Goal: Information Seeking & Learning: Learn about a topic

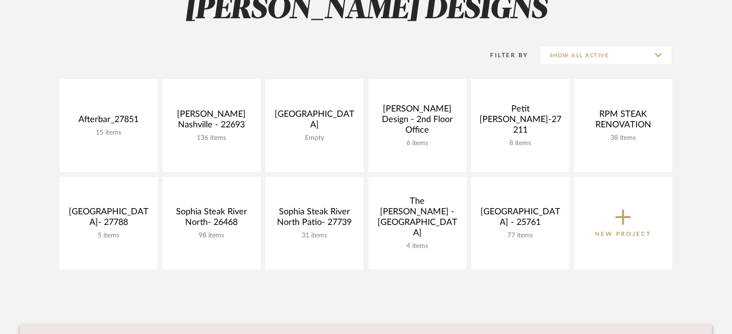
scroll to position [160, 0]
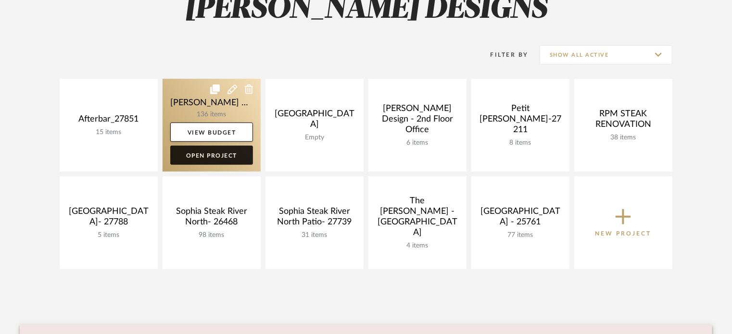
click at [216, 158] on link "Open Project" at bounding box center [211, 155] width 83 height 19
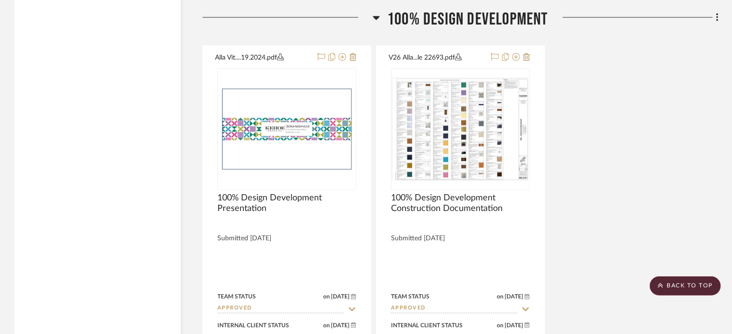
scroll to position [2598, 0]
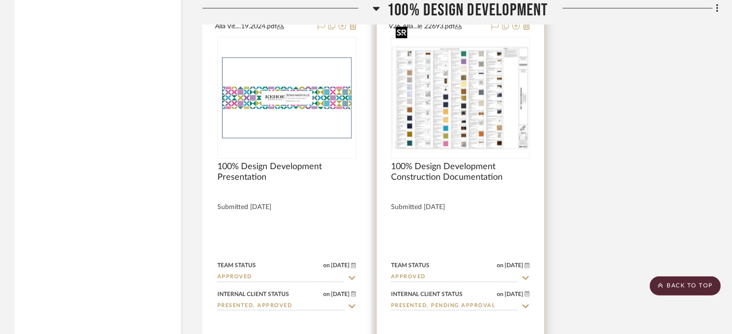
click at [459, 66] on img "0" at bounding box center [460, 98] width 137 height 103
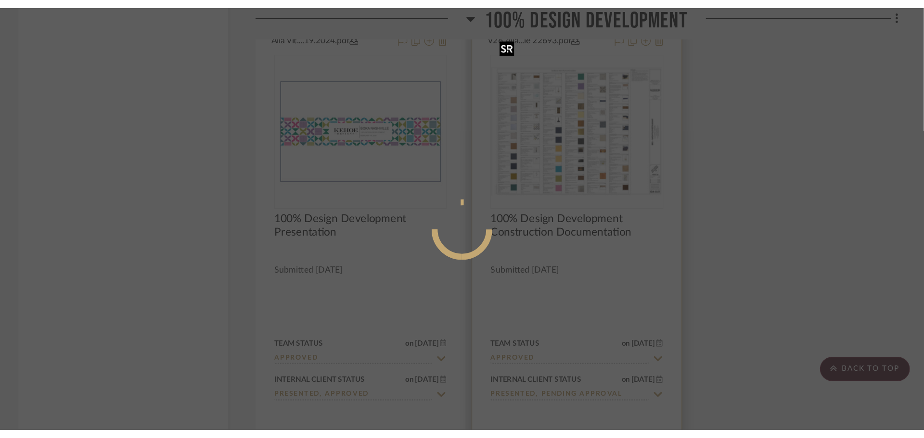
scroll to position [0, 0]
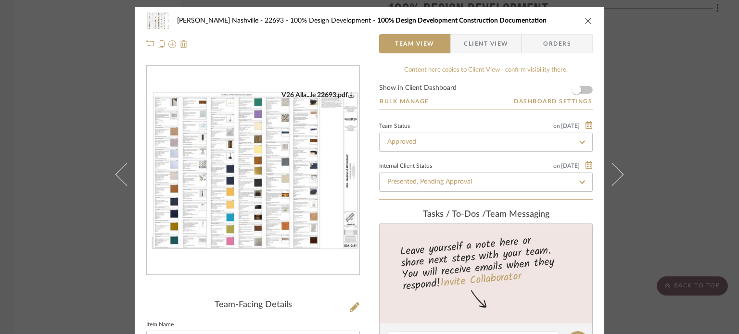
click at [296, 198] on img "0" at bounding box center [253, 171] width 213 height 160
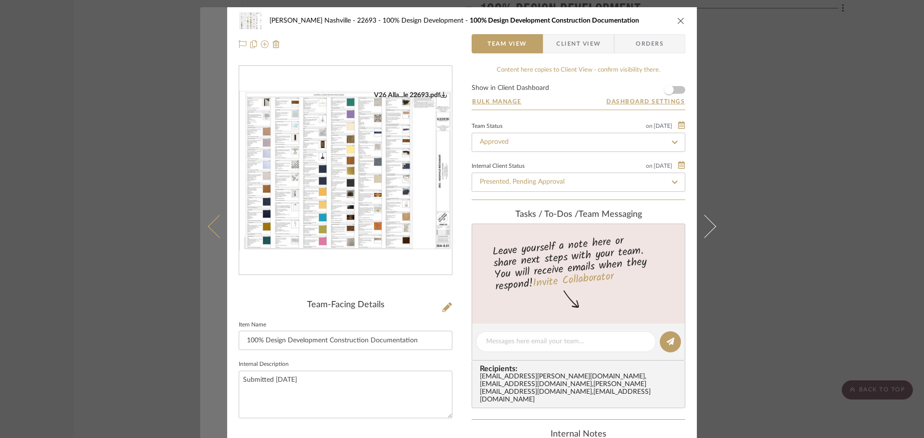
click at [221, 127] on button at bounding box center [213, 226] width 27 height 438
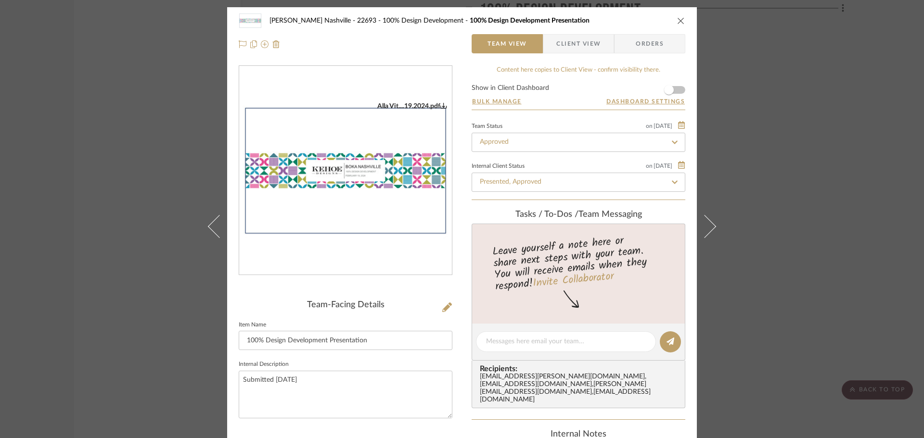
drag, startPoint x: 125, startPoint y: 124, endPoint x: 140, endPoint y: 124, distance: 15.4
click at [126, 123] on div "[PERSON_NAME] Nashville - 22693 100% Design Development 100% Design Development…" at bounding box center [462, 219] width 924 height 438
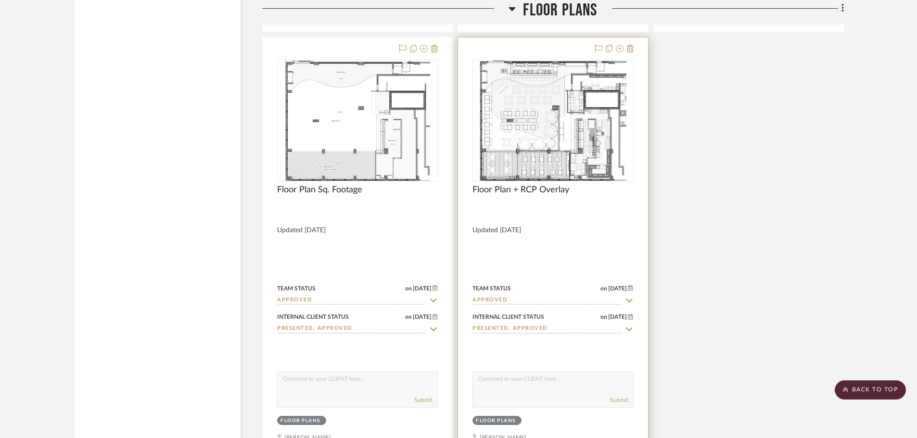
scroll to position [4234, 0]
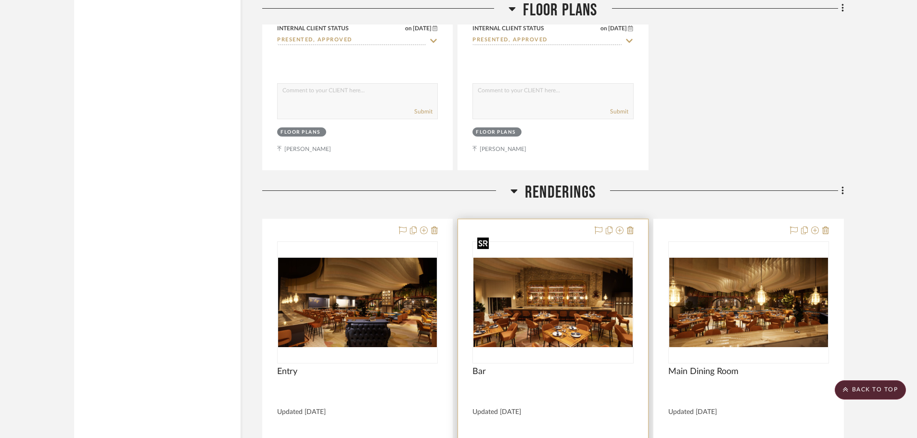
click at [585, 287] on img "0" at bounding box center [552, 302] width 159 height 89
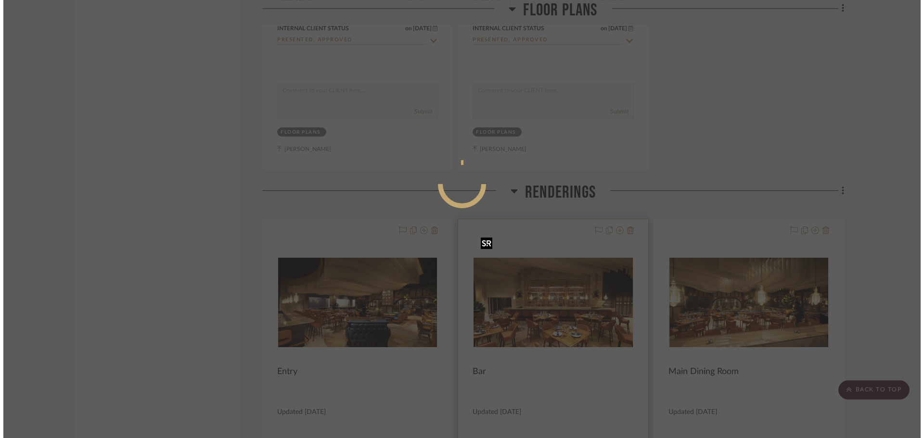
scroll to position [0, 0]
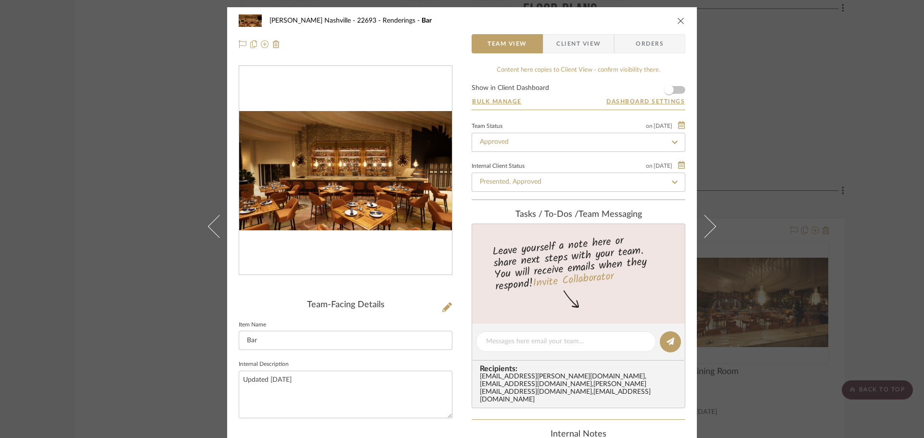
click at [316, 166] on img "0" at bounding box center [345, 171] width 213 height 120
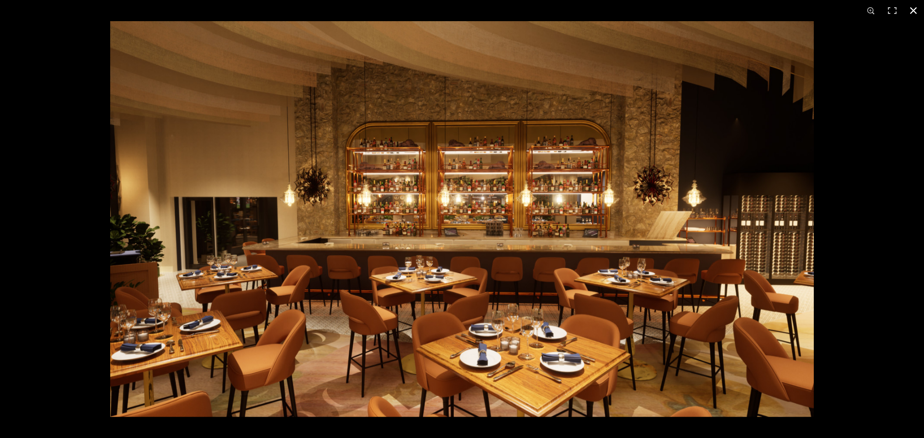
click at [739, 9] on button at bounding box center [913, 10] width 21 height 21
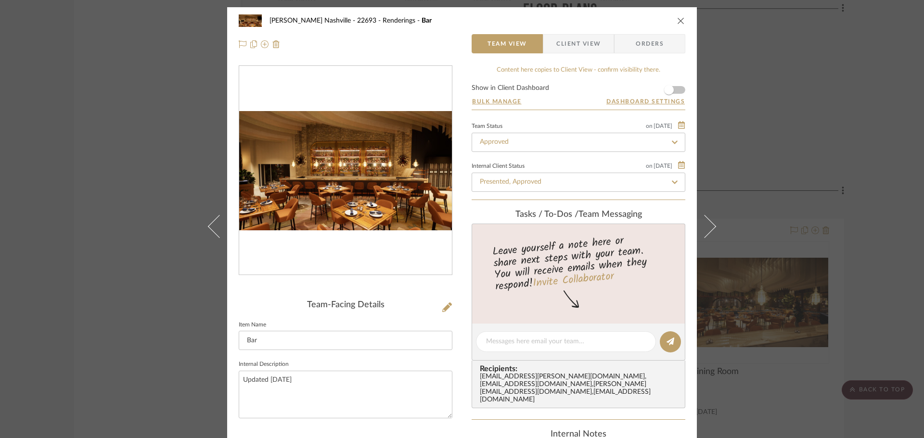
click at [85, 160] on div "[PERSON_NAME] Nashville - 22693 Renderings Bar Team View Client View Orders Tea…" at bounding box center [462, 219] width 924 height 438
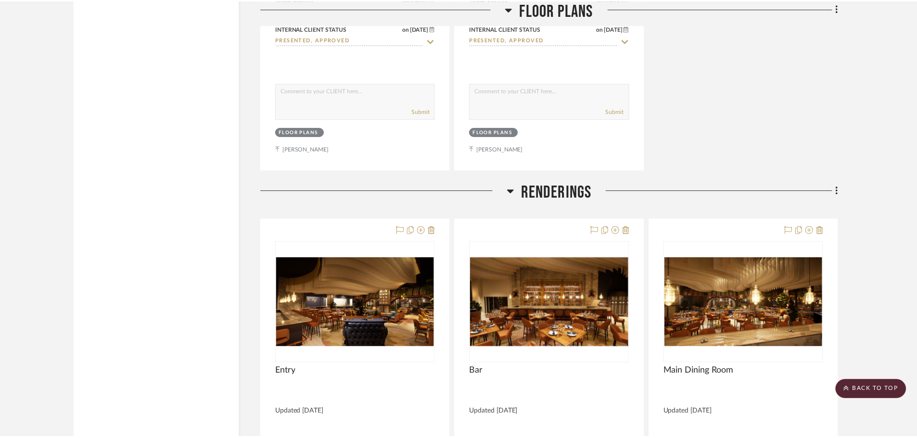
scroll to position [4234, 0]
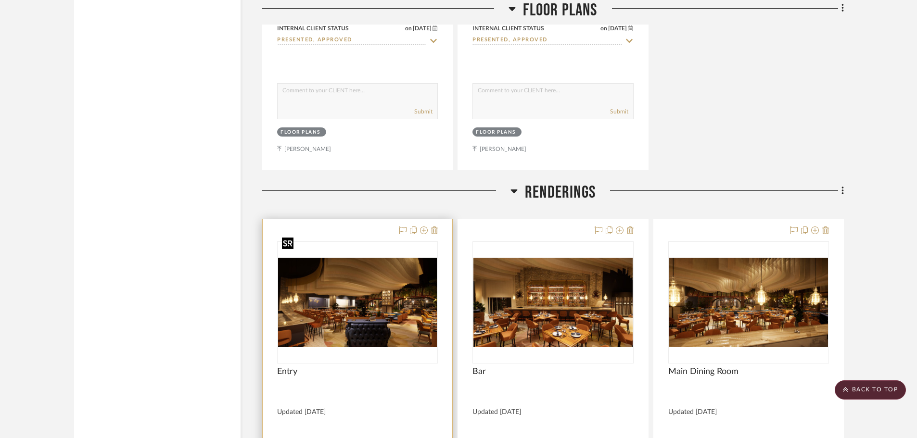
click at [361, 292] on img "0" at bounding box center [357, 302] width 159 height 89
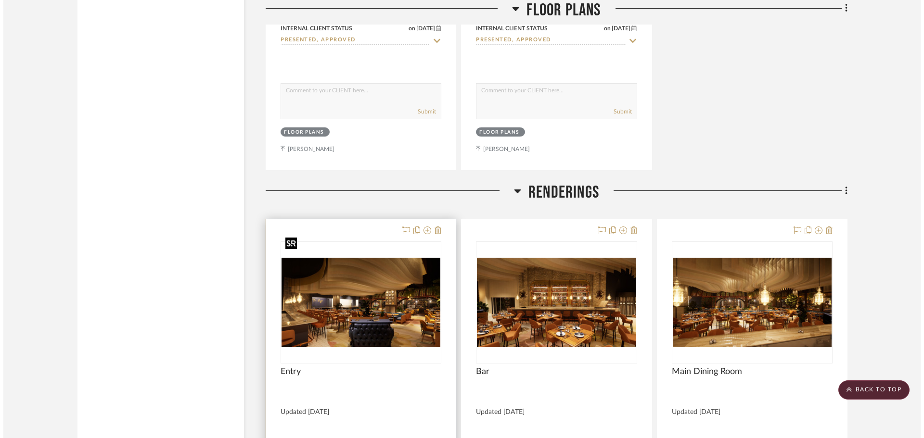
scroll to position [0, 0]
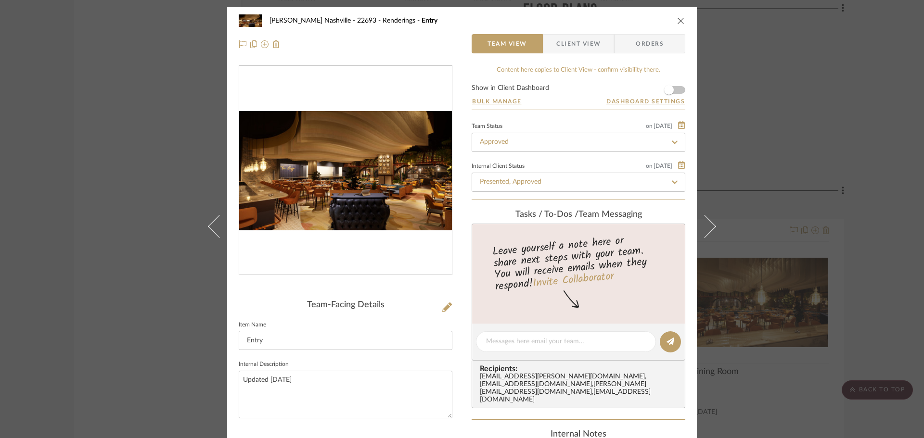
click at [170, 213] on div "[PERSON_NAME] Nashville - 22693 Renderings Entry Team View Client View Orders T…" at bounding box center [462, 219] width 924 height 438
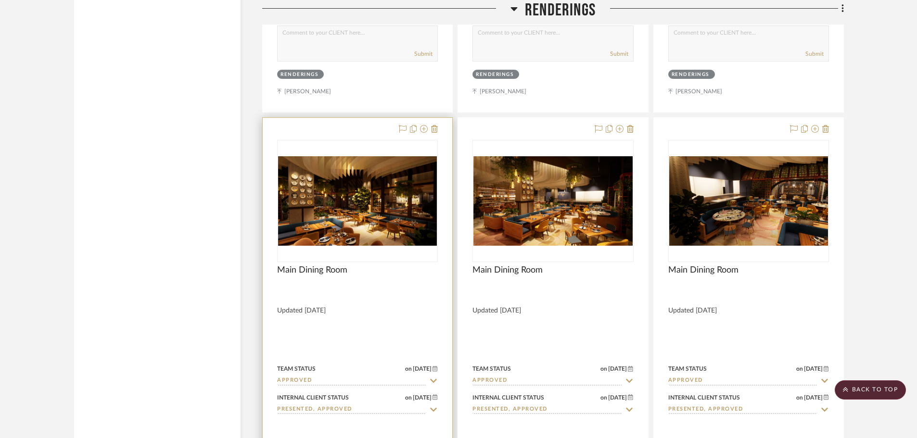
scroll to position [4764, 0]
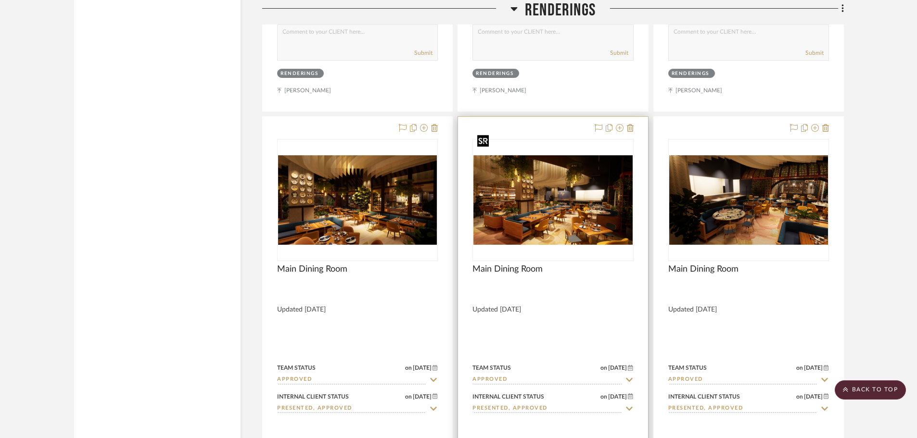
click at [527, 183] on img "0" at bounding box center [552, 199] width 159 height 89
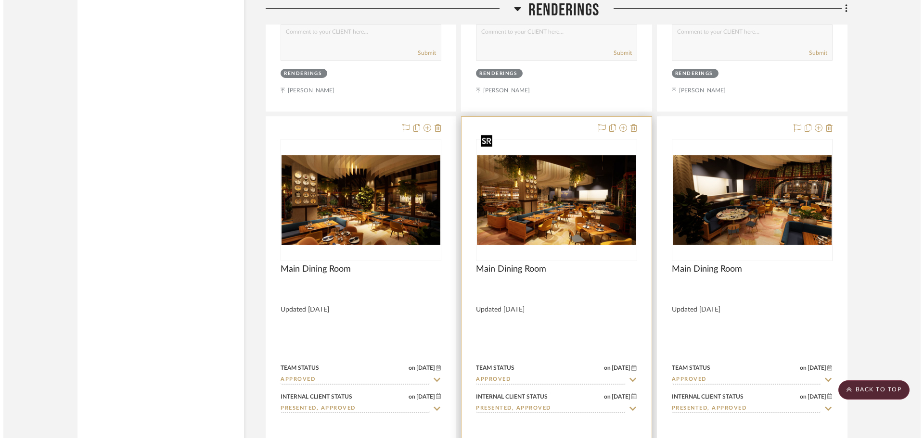
scroll to position [0, 0]
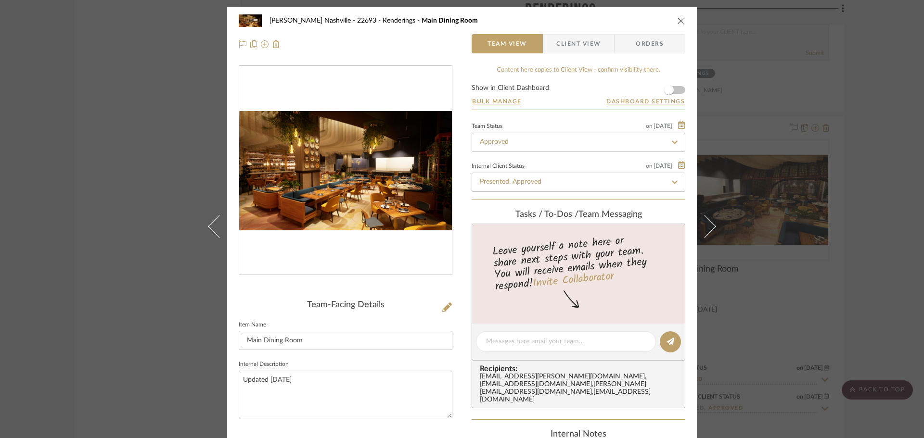
click at [325, 201] on img "0" at bounding box center [345, 171] width 213 height 120
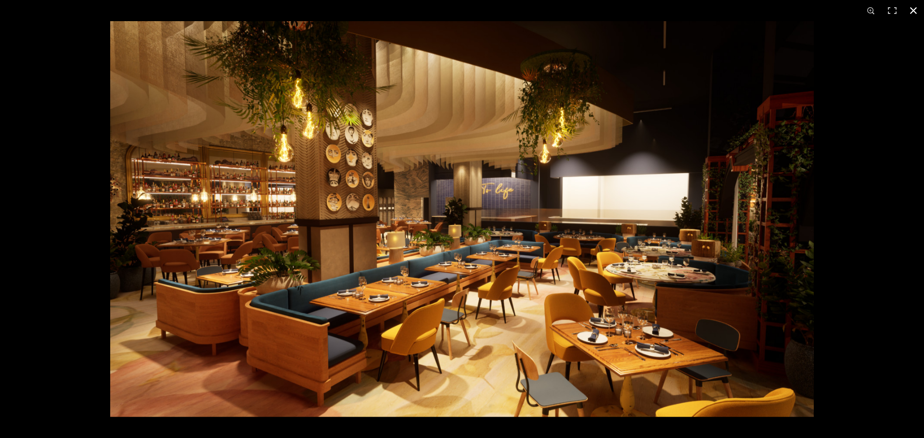
click at [72, 243] on div at bounding box center [462, 219] width 924 height 438
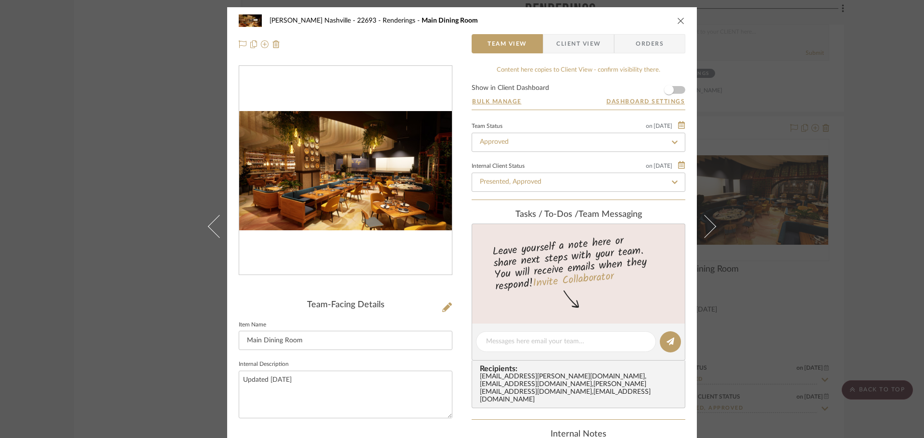
click at [351, 146] on img "0" at bounding box center [345, 171] width 213 height 120
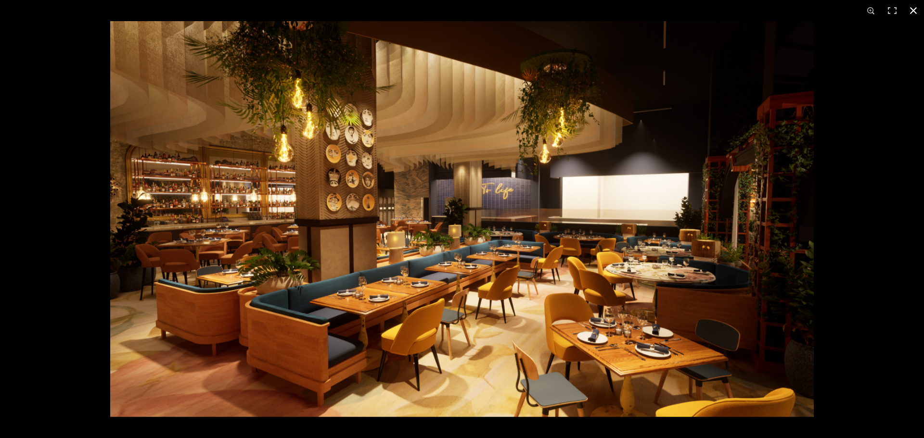
click at [38, 131] on div at bounding box center [462, 219] width 924 height 438
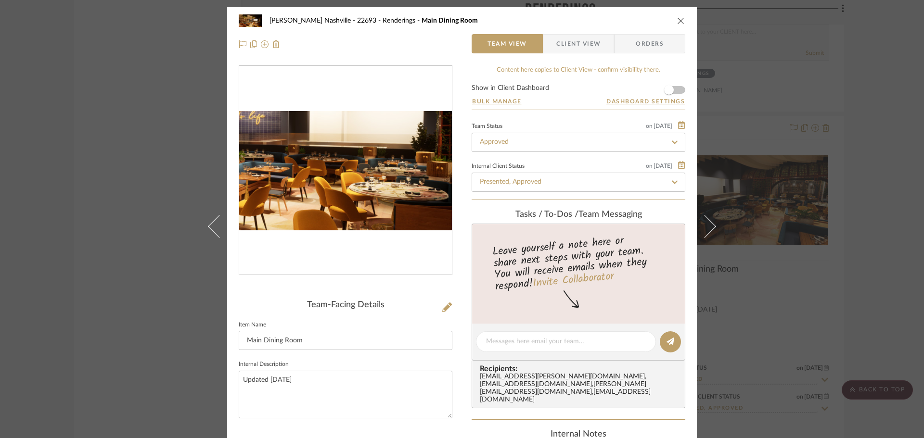
click at [384, 180] on img "0" at bounding box center [345, 171] width 213 height 120
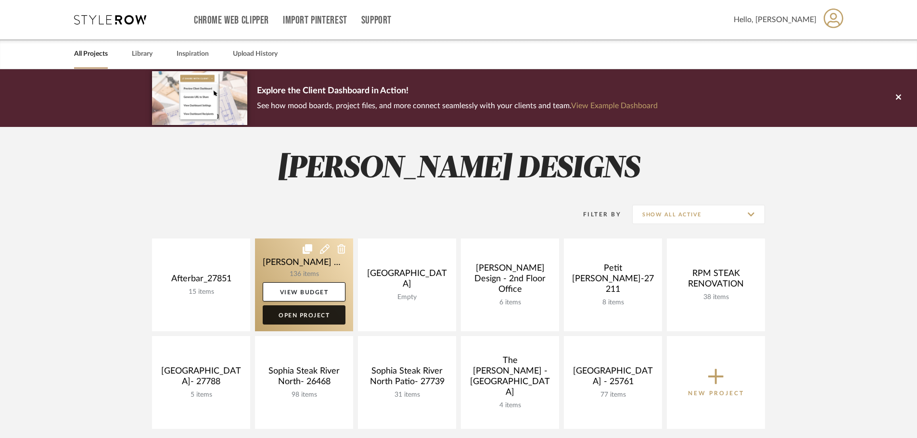
click at [324, 318] on link "Open Project" at bounding box center [304, 315] width 83 height 19
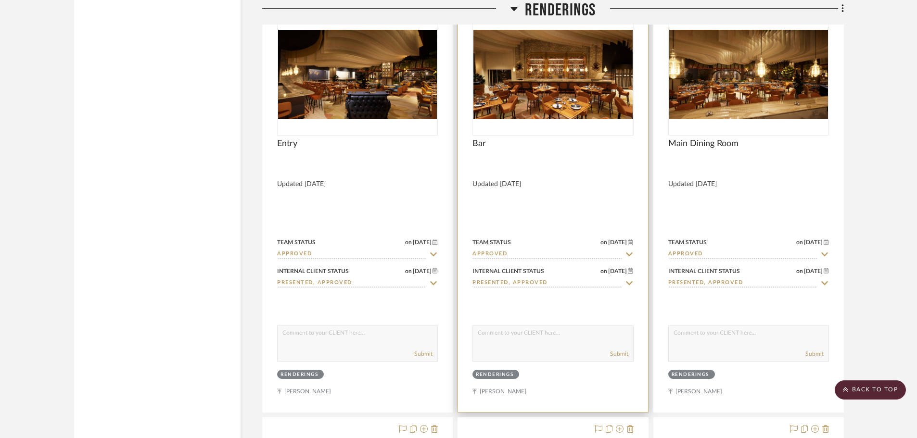
scroll to position [4282, 0]
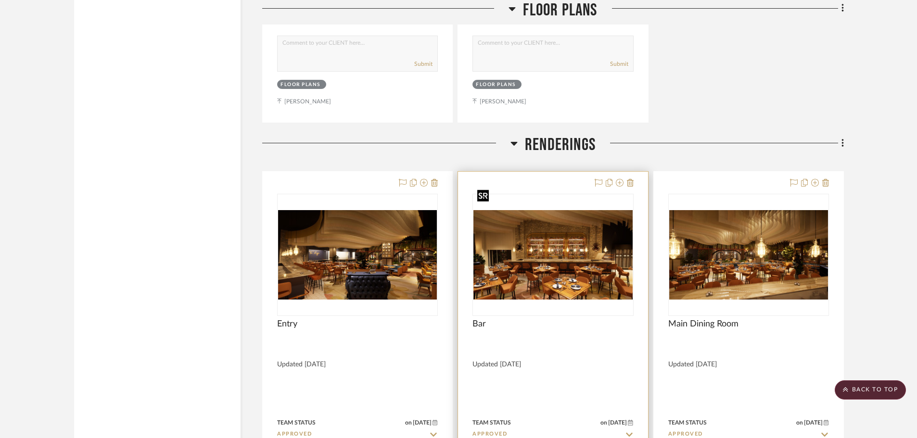
click at [567, 228] on img "0" at bounding box center [552, 254] width 159 height 89
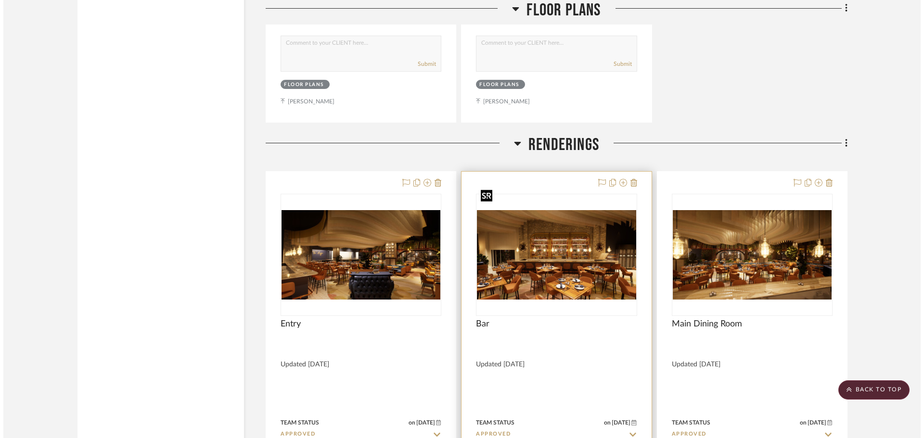
scroll to position [0, 0]
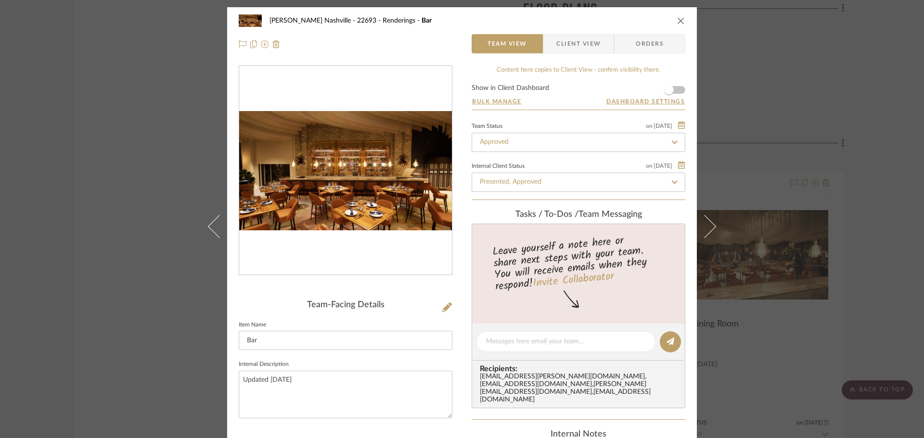
click at [316, 196] on img "0" at bounding box center [345, 171] width 213 height 120
